Goal: Navigation & Orientation: Go to known website

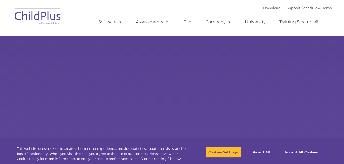
type input ""
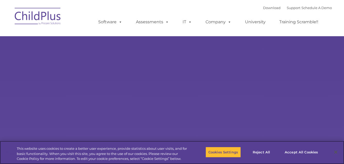
select select "MEDIUM"
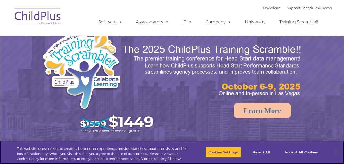
select select "MEDIUM"
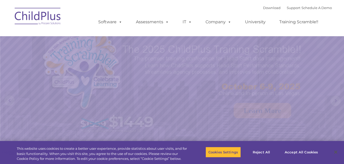
select select "MEDIUM"
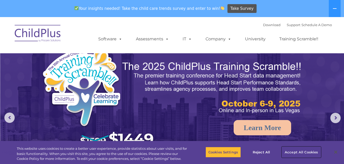
click at [291, 150] on button "Accept All Cookies" at bounding box center [301, 151] width 39 height 11
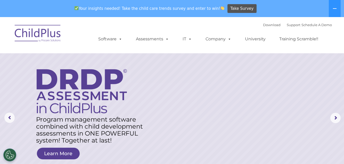
click at [331, 12] on button at bounding box center [335, 8] width 12 height 17
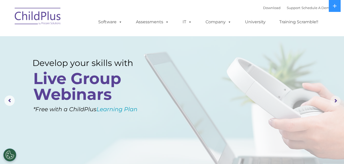
click at [332, 101] on rs-arrow at bounding box center [335, 100] width 10 height 10
